Goal: Transaction & Acquisition: Download file/media

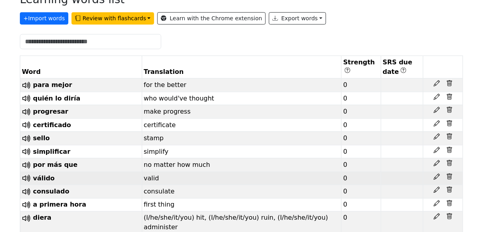
scroll to position [191, 0]
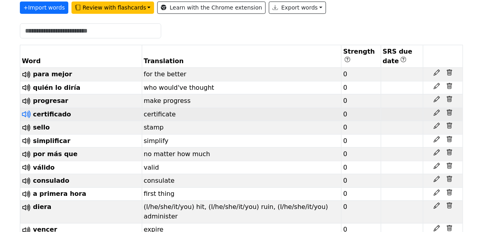
click at [26, 120] on icon at bounding box center [26, 114] width 10 height 10
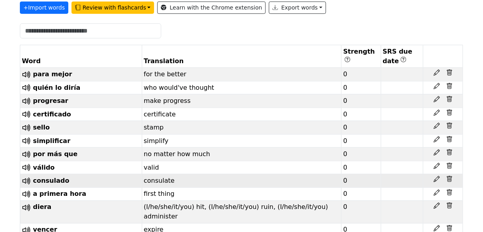
scroll to position [223, 0]
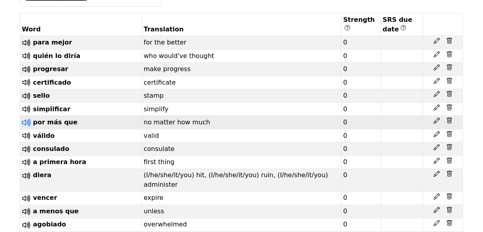
click at [27, 126] on icon at bounding box center [25, 123] width 6 height 6
click at [26, 128] on icon at bounding box center [26, 123] width 10 height 10
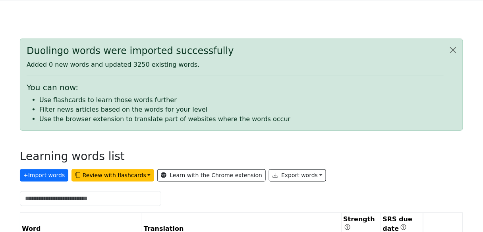
scroll to position [32, 0]
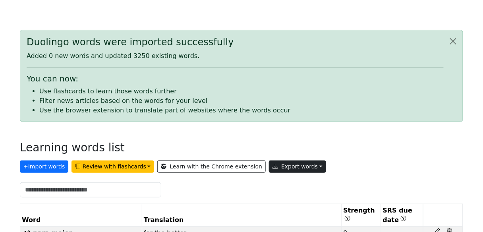
click at [307, 173] on button "Export words" at bounding box center [297, 167] width 57 height 12
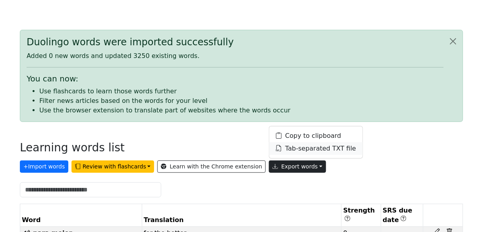
click at [309, 155] on link "Tab-separated TXT file" at bounding box center [316, 149] width 93 height 13
